Goal: Transaction & Acquisition: Purchase product/service

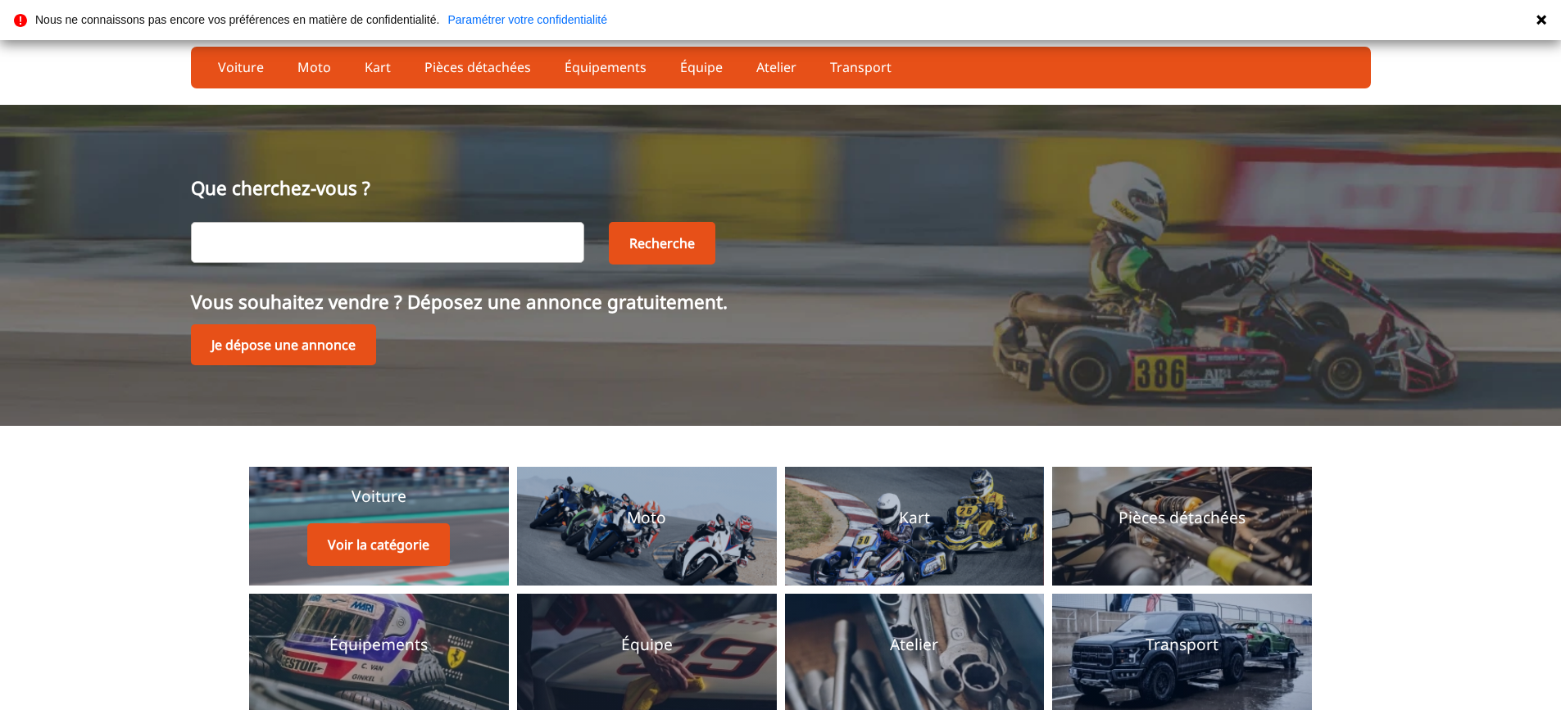
click at [268, 501] on link "Voiture Voir la catégorie" at bounding box center [379, 526] width 260 height 119
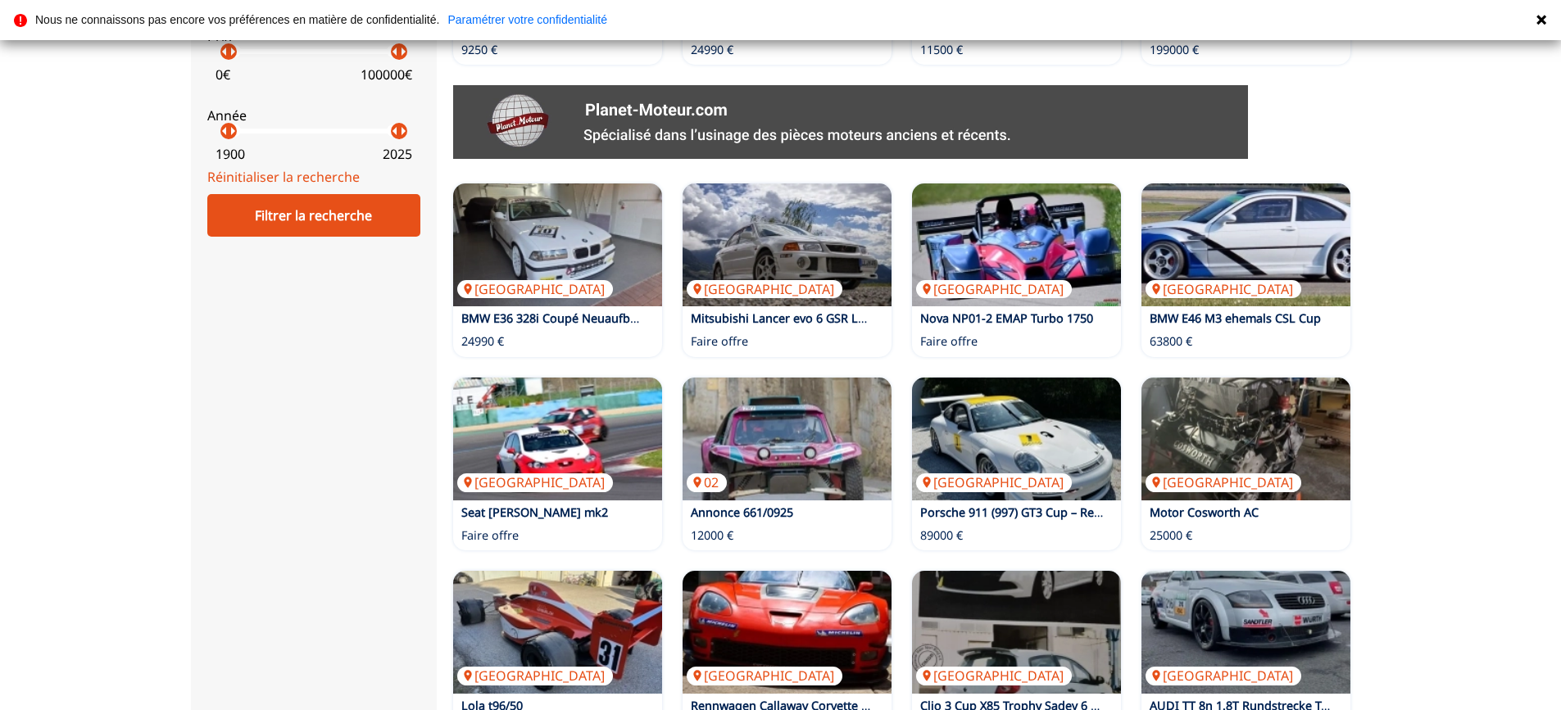
scroll to position [901, 0]
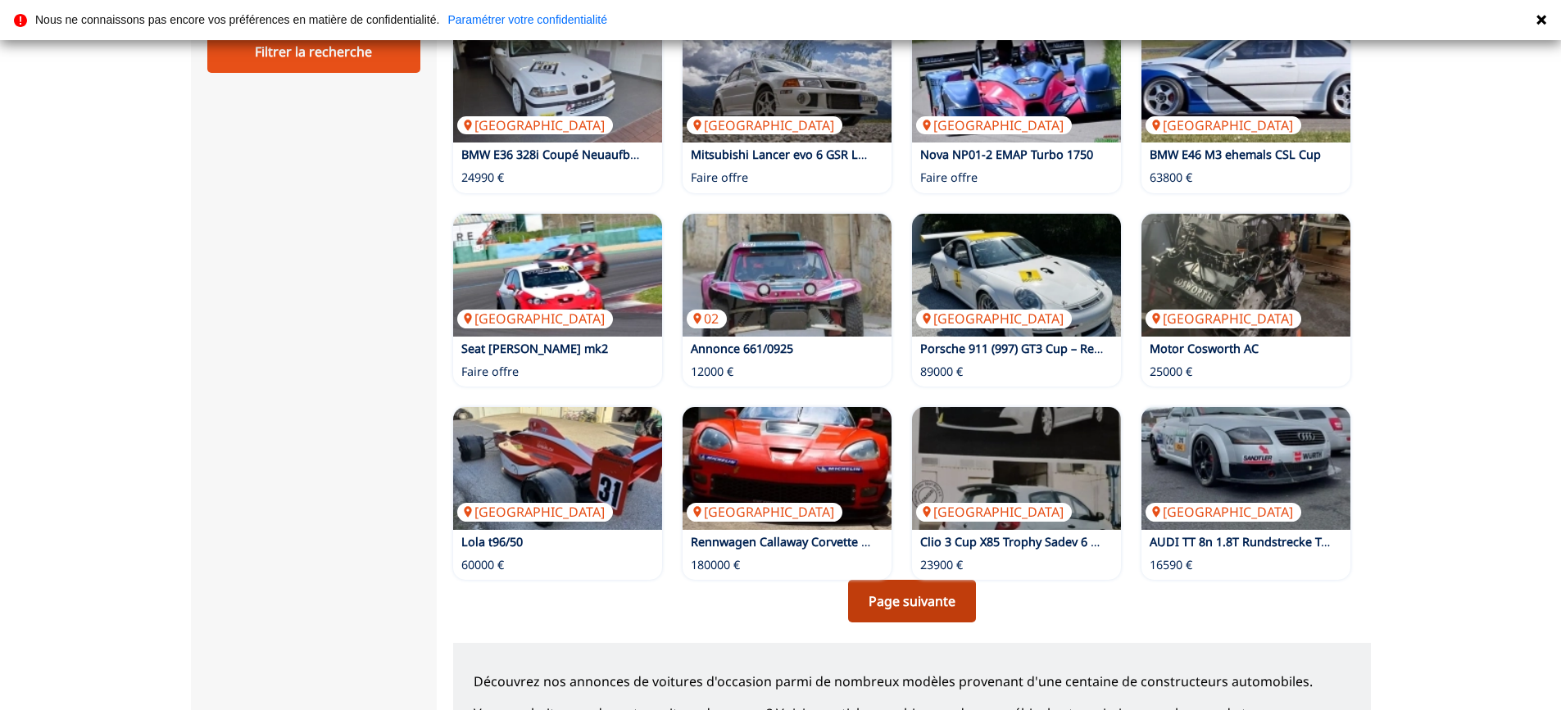
click at [926, 609] on link "Page suivante" at bounding box center [912, 601] width 128 height 43
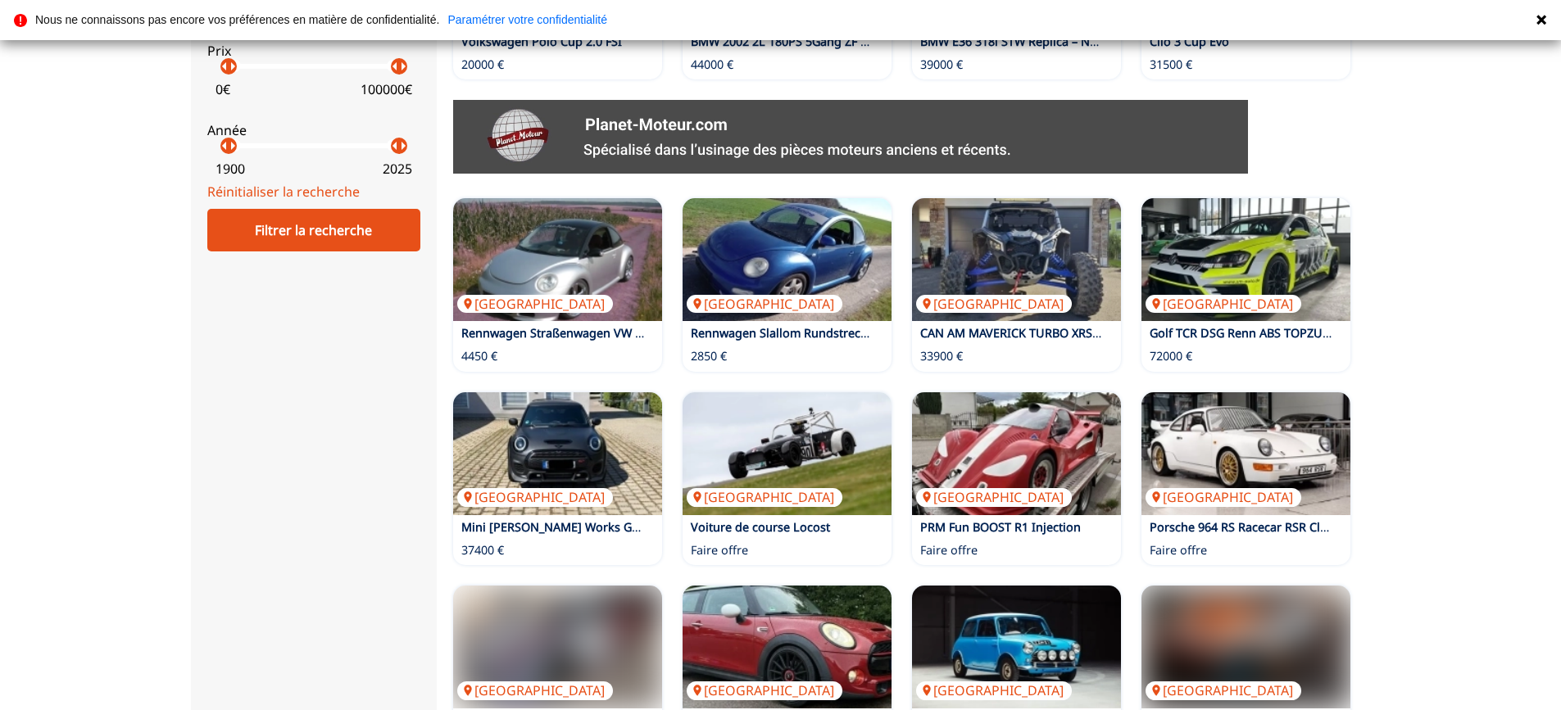
scroll to position [737, 0]
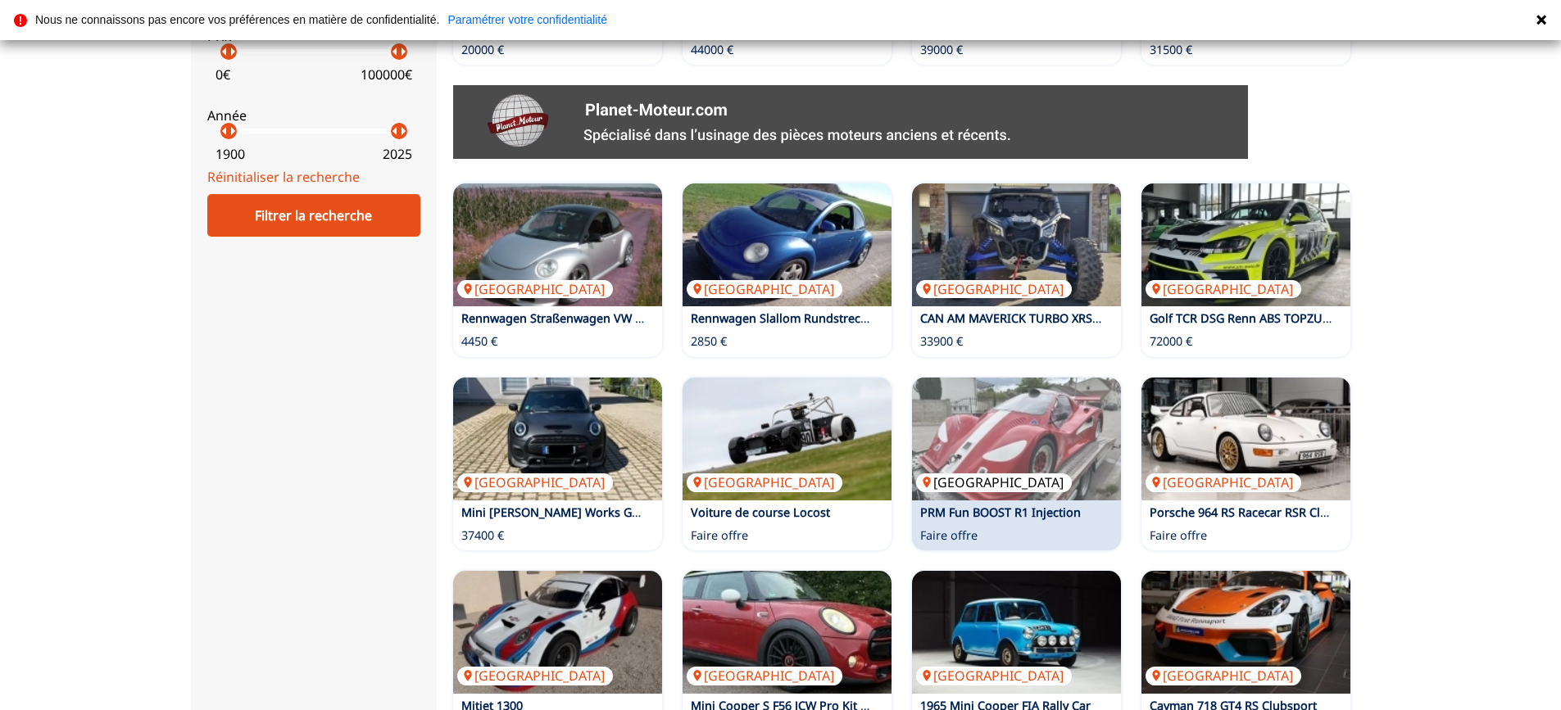
click at [1031, 396] on img at bounding box center [1016, 439] width 209 height 123
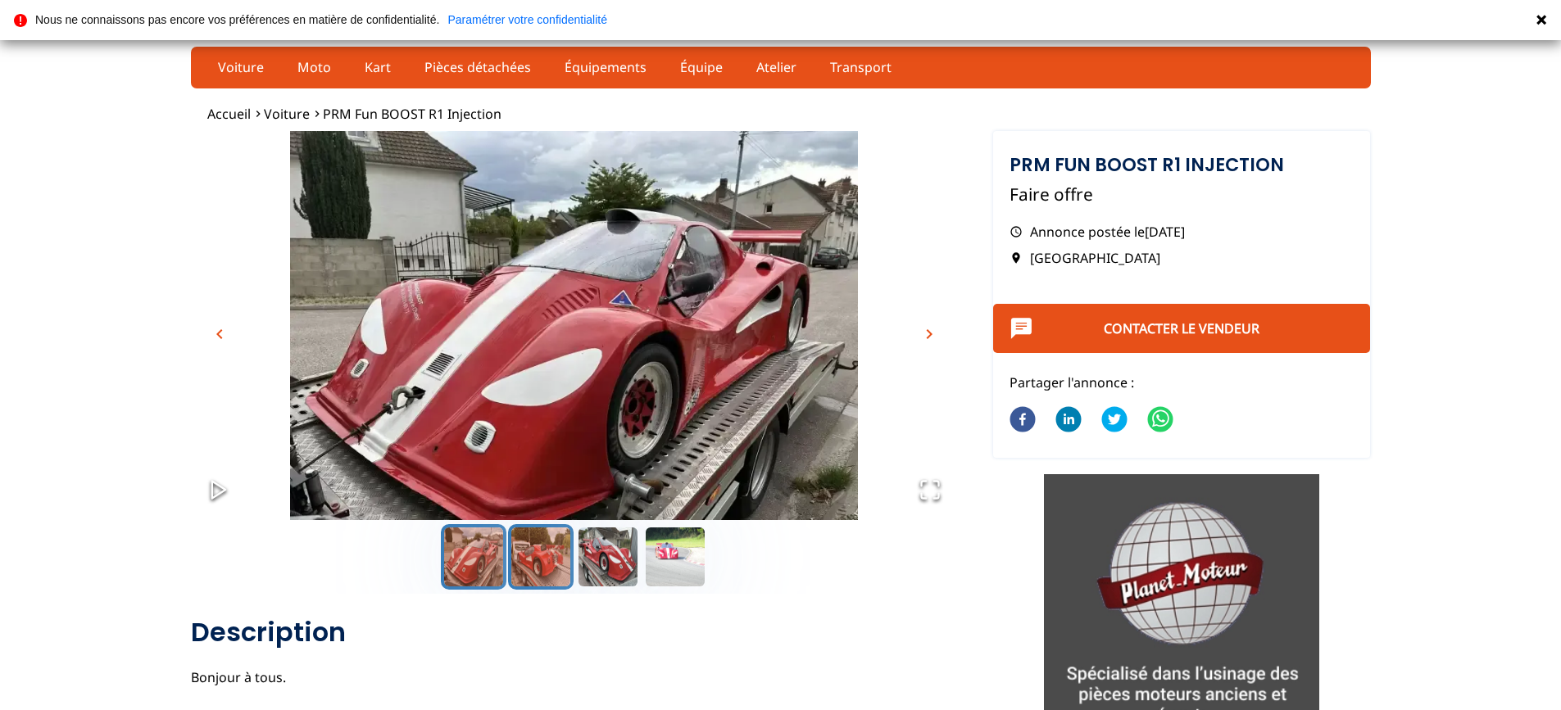
click at [523, 554] on button "Go to Slide 2" at bounding box center [541, 557] width 66 height 66
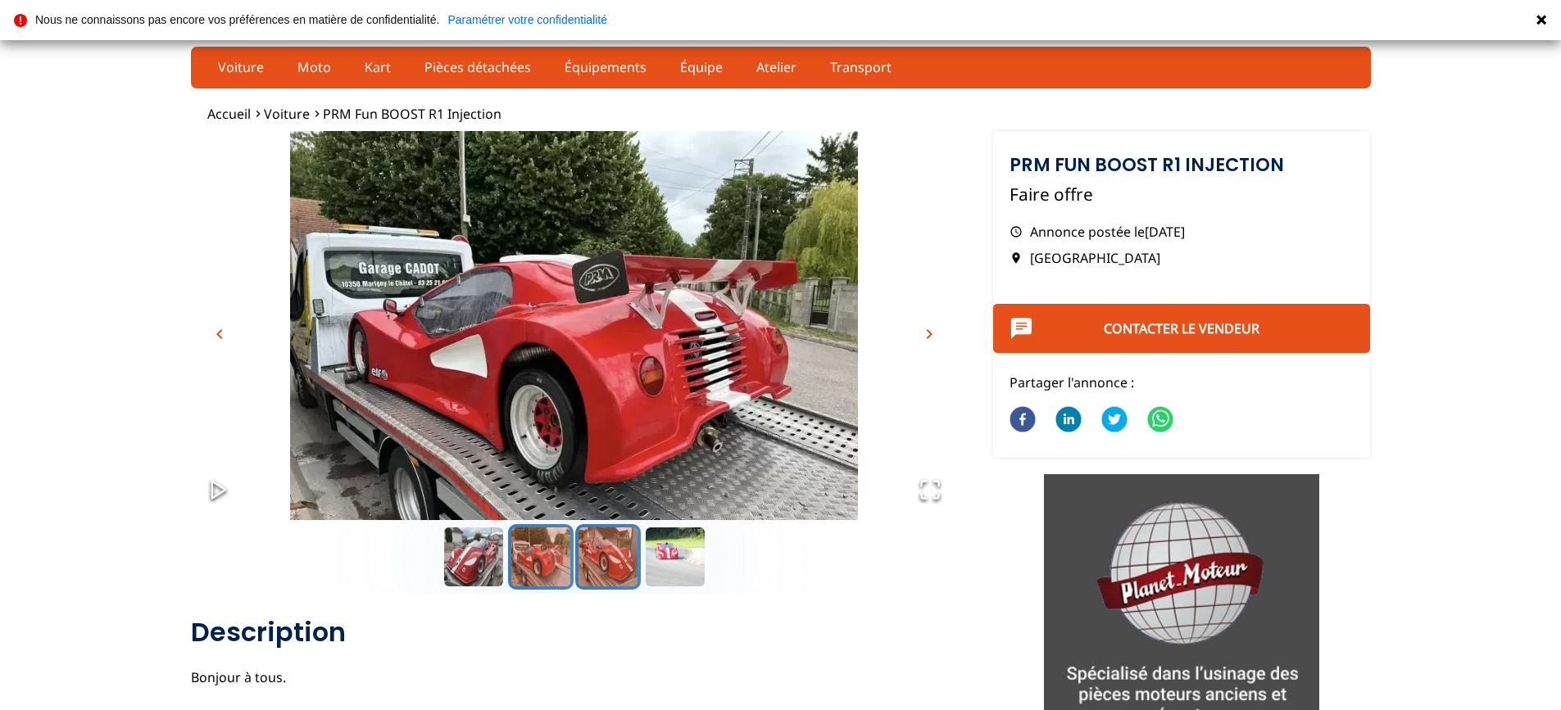
click at [598, 558] on button "Go to Slide 3" at bounding box center [608, 557] width 66 height 66
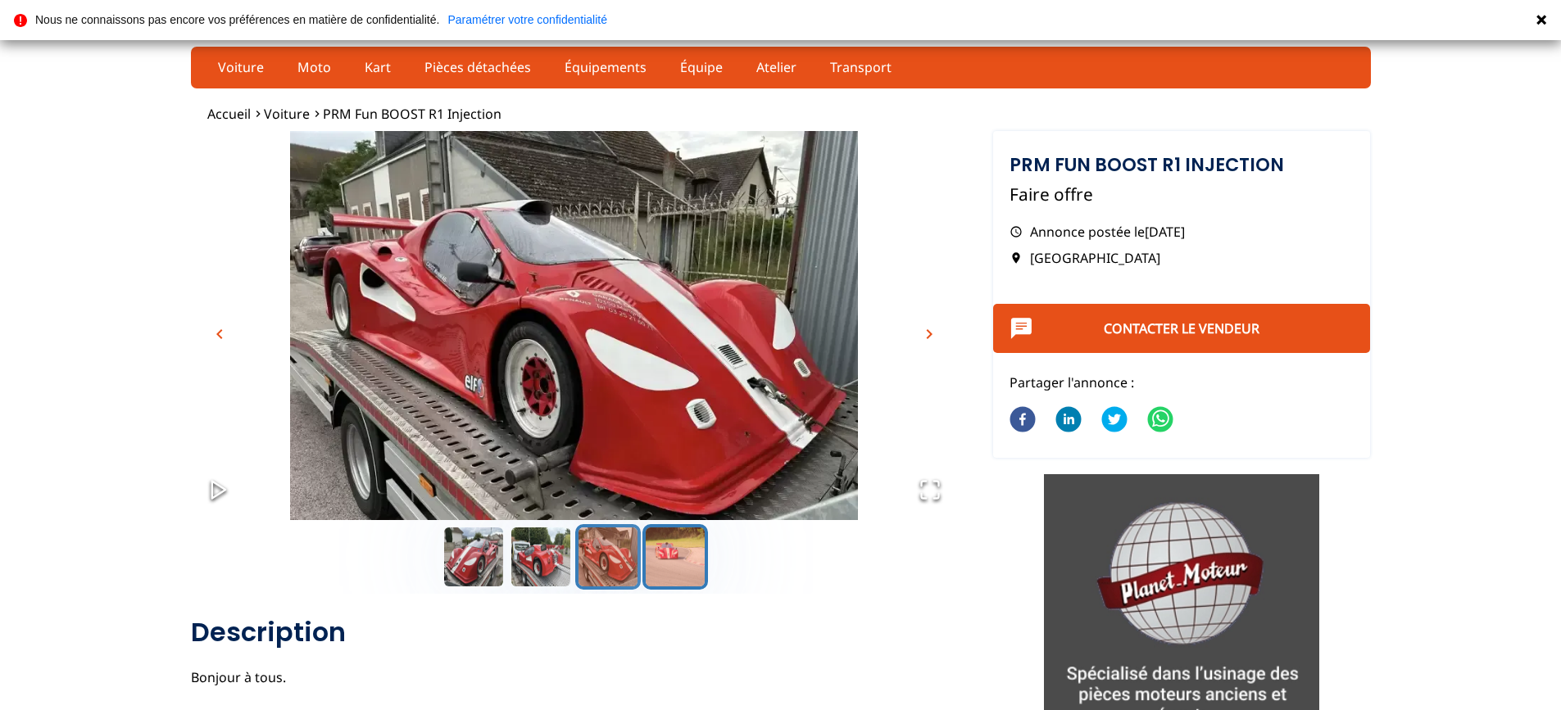
click at [684, 563] on button "Go to Slide 4" at bounding box center [675, 557] width 66 height 66
